Goal: Navigation & Orientation: Find specific page/section

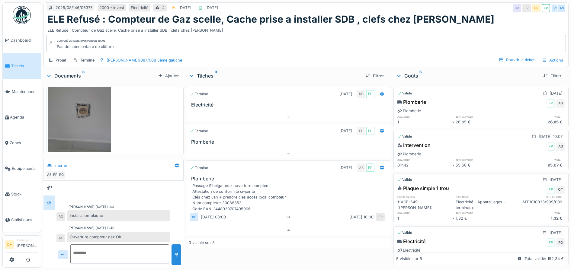
scroll to position [57, 0]
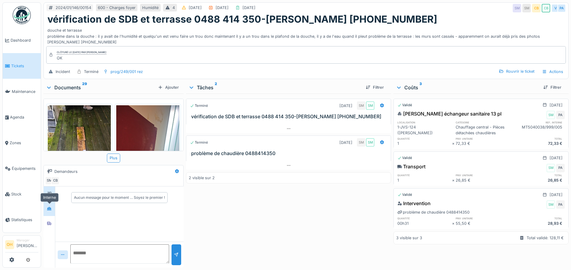
click at [50, 208] on icon at bounding box center [49, 208] width 4 height 3
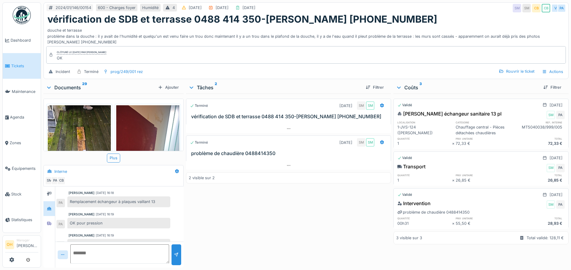
scroll to position [30, 0]
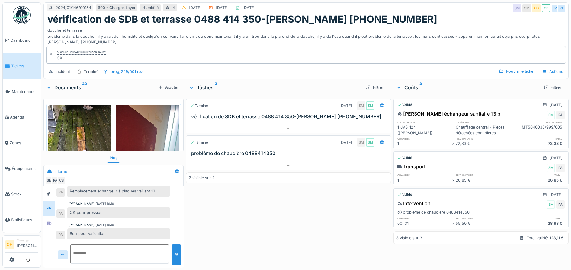
click at [44, 225] on div "Aucun message pour le moment … Soyez le premier ! [PERSON_NAME] [DATE] 16:18 Re…" at bounding box center [114, 227] width 140 height 81
click at [49, 223] on icon at bounding box center [49, 224] width 4 height 4
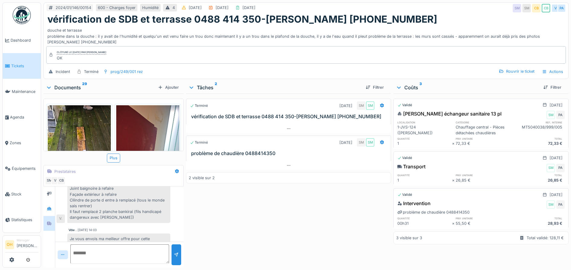
scroll to position [92, 0]
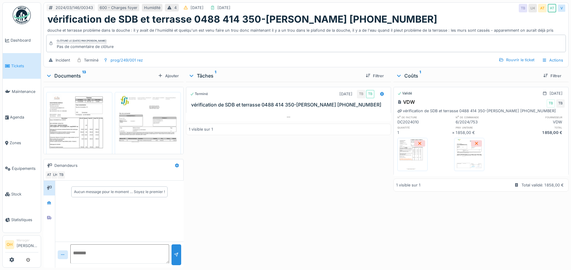
scroll to position [6, 0]
click at [52, 199] on div at bounding box center [49, 203] width 9 height 8
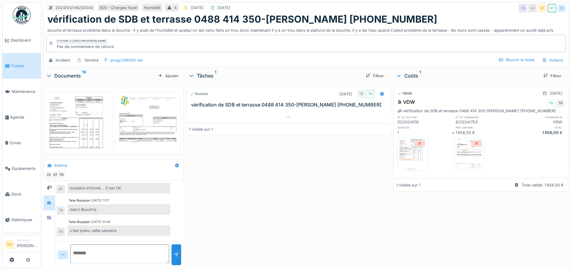
scroll to position [73, 0]
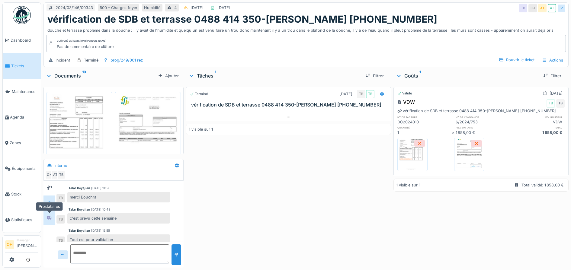
click at [50, 216] on icon at bounding box center [49, 218] width 5 height 4
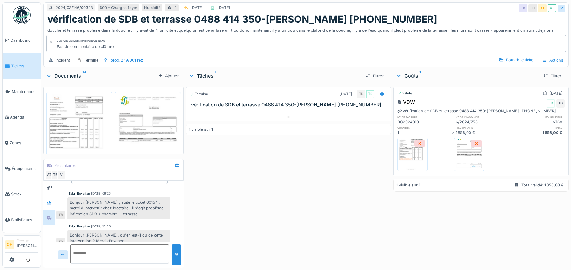
scroll to position [21, 0]
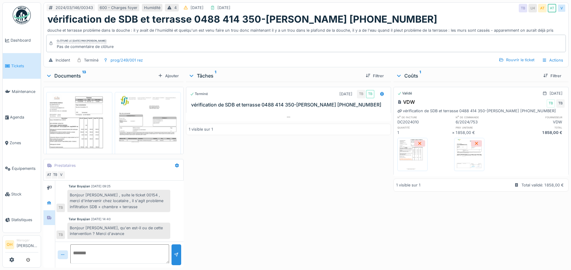
click at [69, 114] on img at bounding box center [79, 135] width 63 height 82
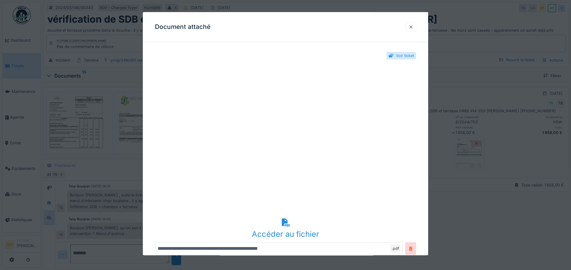
click at [414, 29] on div at bounding box center [411, 27] width 5 height 6
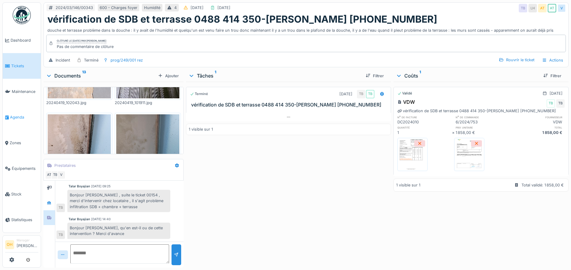
scroll to position [189, 0]
